Goal: Task Accomplishment & Management: Use online tool/utility

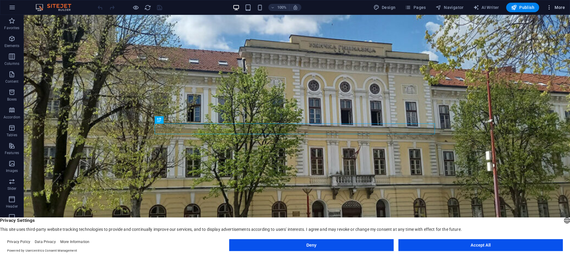
click at [558, 8] on span "More" at bounding box center [556, 7] width 19 height 6
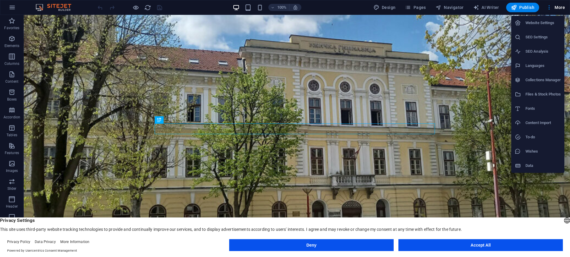
select select "popularity"
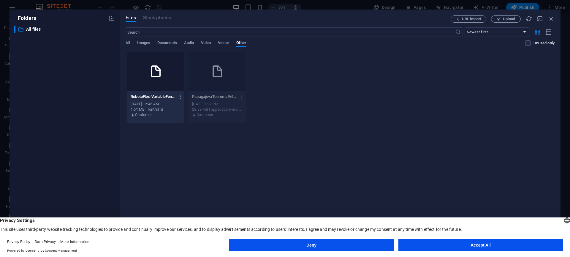
click at [162, 71] on icon at bounding box center [156, 71] width 14 height 14
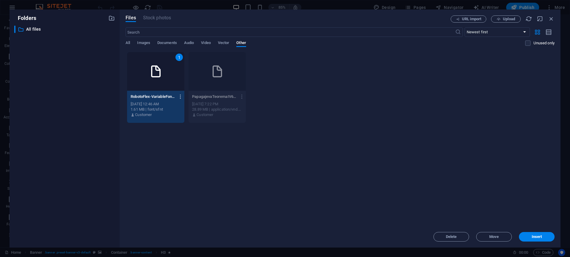
click at [181, 96] on div at bounding box center [285, 128] width 570 height 257
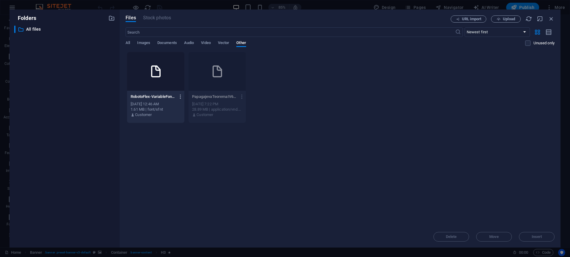
click at [181, 109] on h6 "Preview" at bounding box center [184, 111] width 25 height 7
click at [0, 0] on div "RobotoFlex-VariableFont_GRADXOPQXTRAYOPQYTASYTDEYTFIYTLCYTUCopszslntwdthwght-ZO…" at bounding box center [0, 0] width 0 height 0
click at [552, 20] on icon "button" at bounding box center [551, 18] width 7 height 7
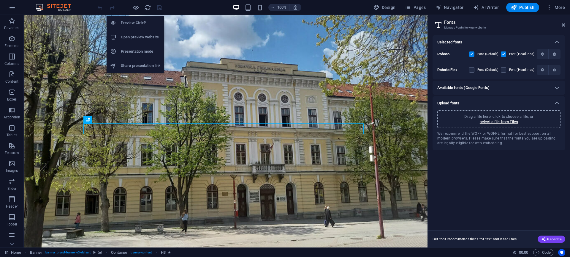
click at [139, 21] on h6 "Preview Ctrl+P" at bounding box center [141, 22] width 40 height 7
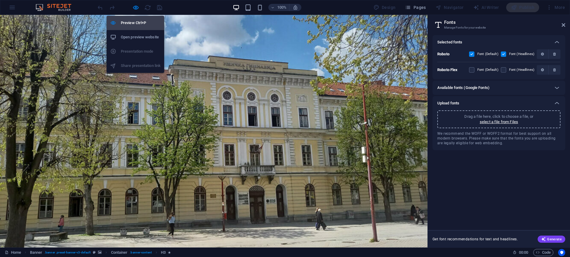
click at [142, 23] on h6 "Preview Ctrl+P" at bounding box center [141, 22] width 40 height 7
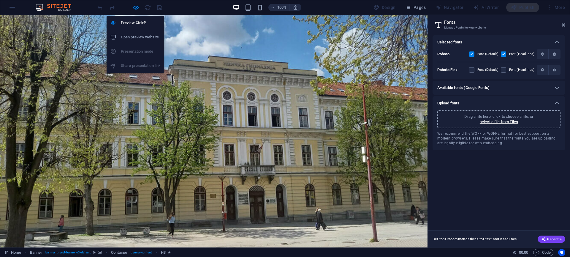
click at [136, 37] on h6 "Open preview website" at bounding box center [141, 37] width 40 height 7
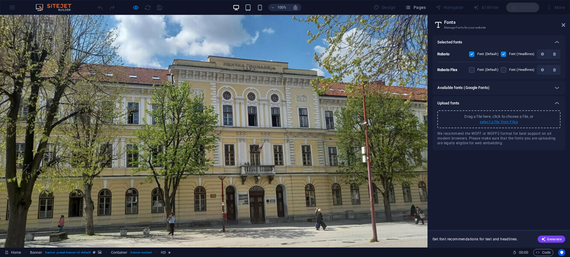
click at [0, 0] on p "select a file from Files" at bounding box center [0, 0] width 0 height 0
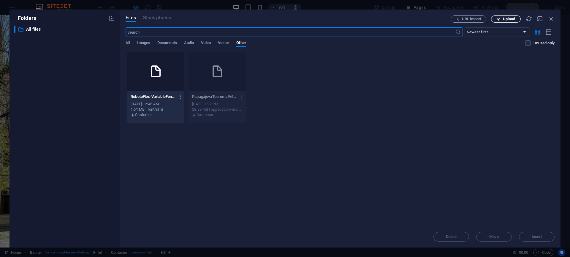
click at [509, 19] on span "Upload" at bounding box center [509, 19] width 12 height 4
click at [181, 97] on icon "button" at bounding box center [181, 96] width 6 height 5
click at [185, 171] on h6 "Download" at bounding box center [184, 168] width 25 height 7
click at [163, 74] on div at bounding box center [155, 71] width 57 height 39
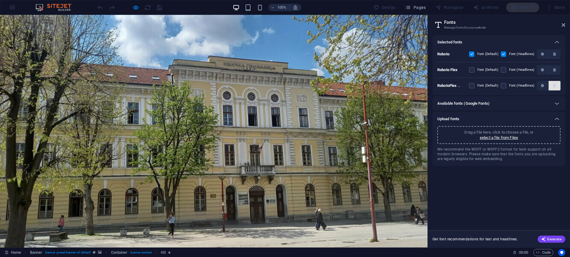
click at [555, 88] on button "button" at bounding box center [555, 86] width 12 height 10
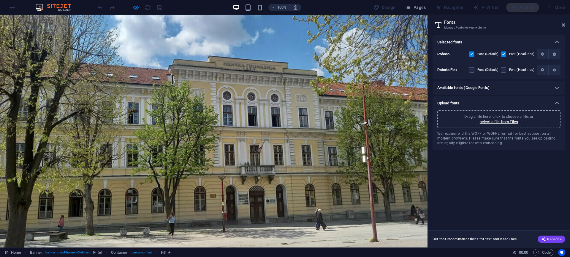
click at [0, 0] on icon "button" at bounding box center [0, 0] width 0 height 0
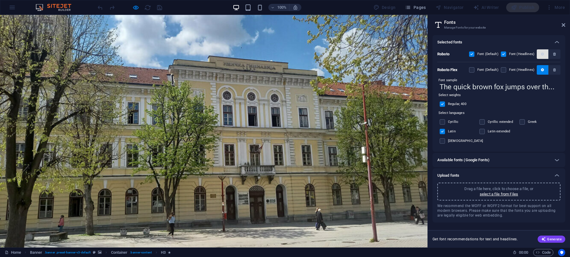
click at [0, 0] on icon "button" at bounding box center [0, 0] width 0 height 0
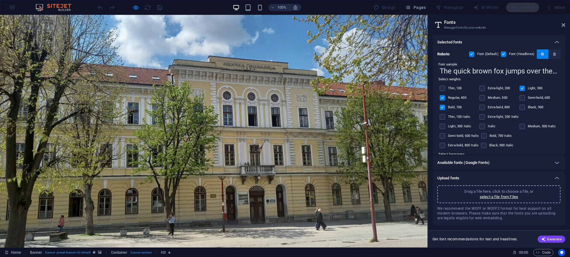
click at [0, 0] on icon "button" at bounding box center [0, 0] width 0 height 0
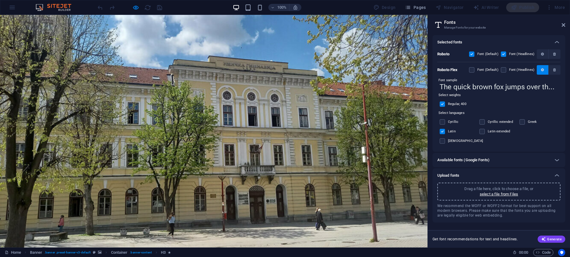
click at [544, 69] on span "button" at bounding box center [543, 70] width 4 height 4
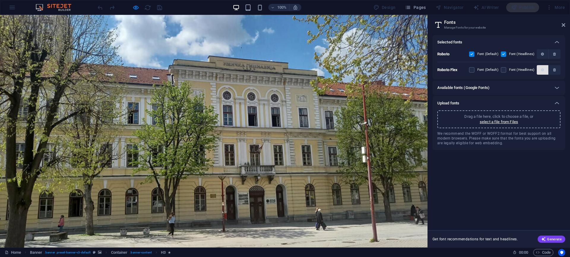
click at [544, 69] on span "button" at bounding box center [543, 70] width 4 height 4
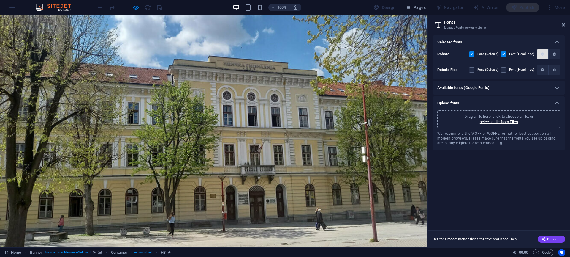
click at [0, 0] on icon "button" at bounding box center [0, 0] width 0 height 0
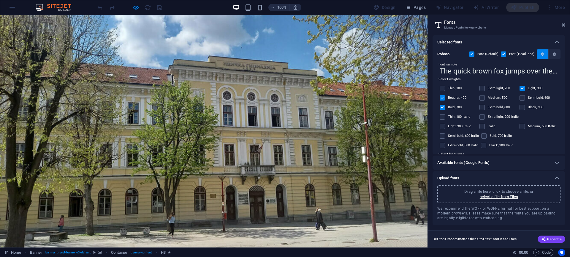
click at [0, 0] on icon "button" at bounding box center [0, 0] width 0 height 0
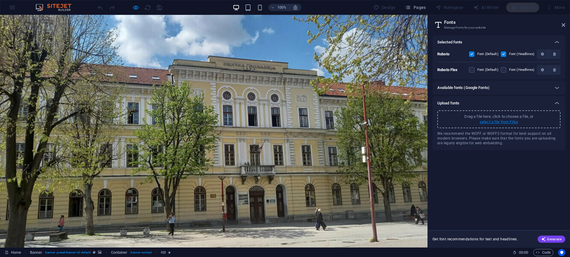
click at [0, 0] on p "select a file from Files" at bounding box center [0, 0] width 0 height 0
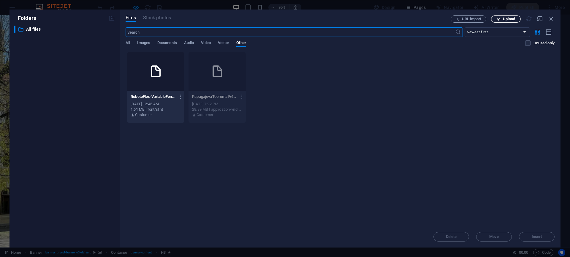
click at [512, 19] on span "Upload" at bounding box center [509, 19] width 12 height 4
click at [552, 19] on icon "button" at bounding box center [551, 18] width 7 height 7
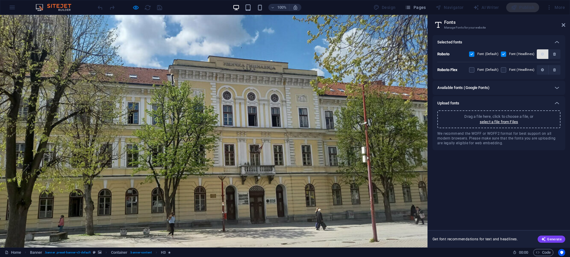
click at [0, 0] on icon "button" at bounding box center [0, 0] width 0 height 0
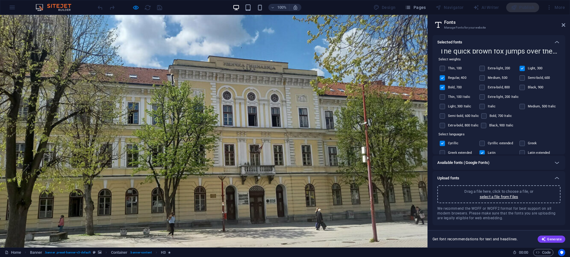
scroll to position [54, 0]
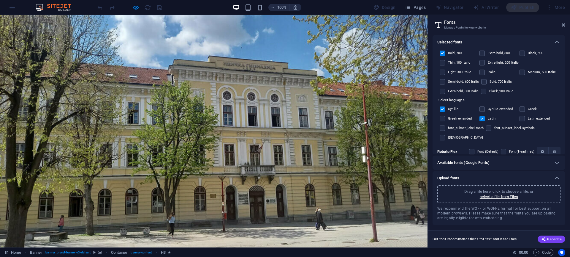
drag, startPoint x: 460, startPoint y: 108, endPoint x: 451, endPoint y: 108, distance: 9.5
click at [453, 108] on label "Cyrillic" at bounding box center [457, 108] width 19 height 7
click at [0, 0] on input "checkbox" at bounding box center [0, 0] width 0 height 0
click at [451, 108] on label "Cyrillic" at bounding box center [457, 108] width 19 height 7
click at [0, 0] on input "checkbox" at bounding box center [0, 0] width 0 height 0
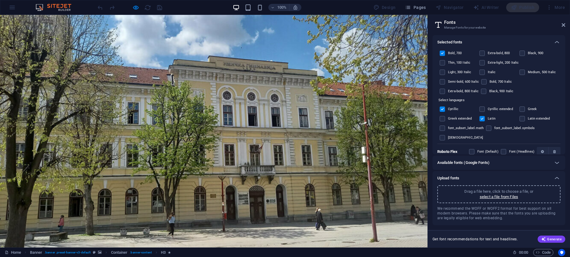
drag, startPoint x: 449, startPoint y: 109, endPoint x: 462, endPoint y: 109, distance: 12.8
click at [462, 110] on label "Cyrillic" at bounding box center [457, 108] width 19 height 7
click at [0, 0] on input "checkbox" at bounding box center [0, 0] width 0 height 0
click at [442, 110] on label at bounding box center [442, 108] width 5 height 5
click at [0, 0] on input "checkbox" at bounding box center [0, 0] width 0 height 0
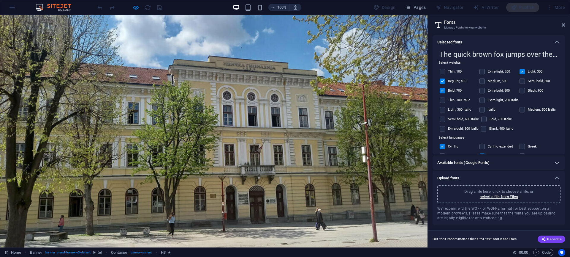
scroll to position [17, 0]
click at [0, 0] on icon at bounding box center [0, 0] width 0 height 0
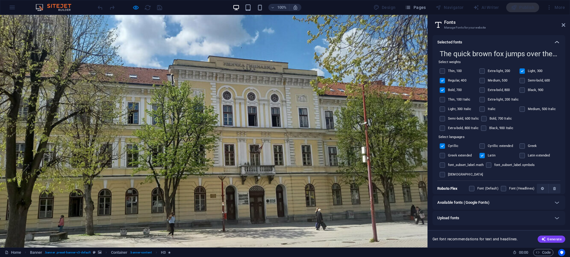
click at [557, 42] on icon at bounding box center [557, 42] width 7 height 7
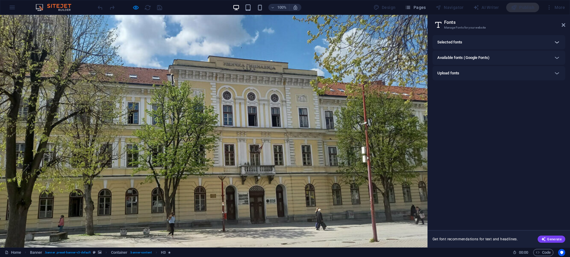
scroll to position [0, 0]
click at [0, 0] on div at bounding box center [0, 0] width 0 height 0
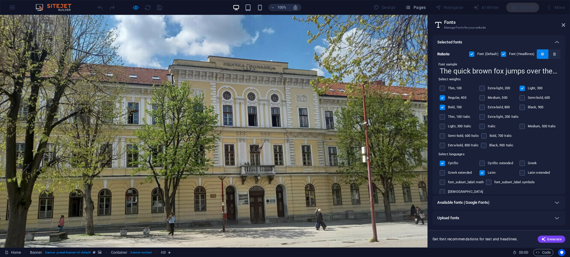
click at [0, 0] on icon "button" at bounding box center [0, 0] width 0 height 0
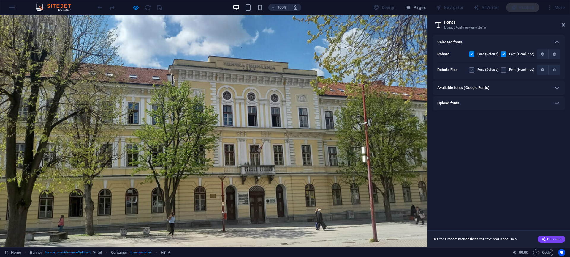
click at [0, 0] on label at bounding box center [0, 0] width 0 height 0
click at [0, 0] on Flex "checkbox" at bounding box center [0, 0] width 0 height 0
drag, startPoint x: 474, startPoint y: 55, endPoint x: 504, endPoint y: 73, distance: 34.1
click at [474, 55] on label at bounding box center [471, 53] width 5 height 5
click at [0, 0] on input "checkbox" at bounding box center [0, 0] width 0 height 0
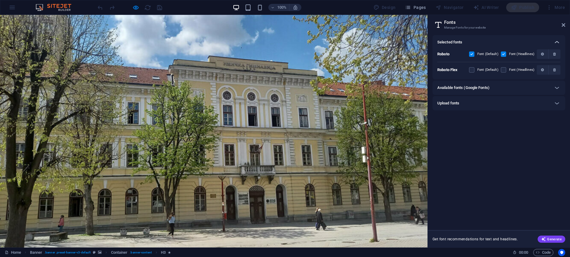
click at [558, 42] on icon at bounding box center [557, 42] width 7 height 7
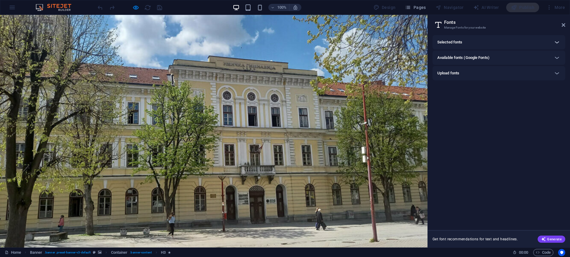
click at [558, 42] on icon at bounding box center [557, 42] width 7 height 7
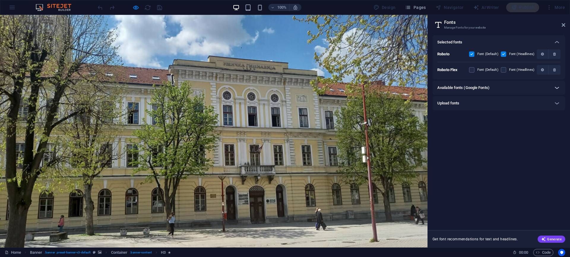
click at [0, 0] on icon at bounding box center [0, 0] width 0 height 0
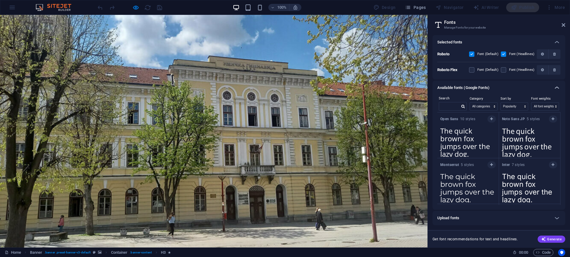
click at [0, 0] on icon at bounding box center [0, 0] width 0 height 0
